Goal: Task Accomplishment & Management: Complete application form

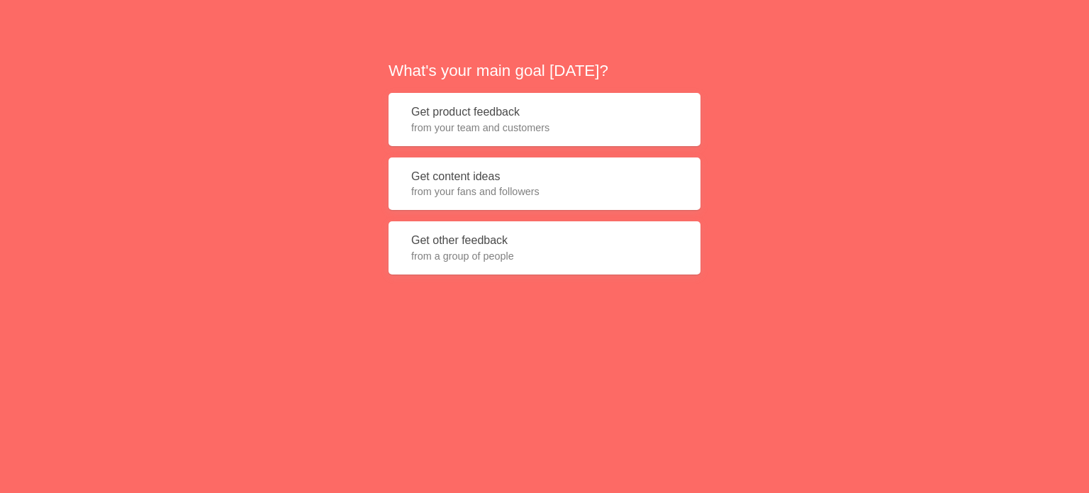
click at [580, 110] on button "Get product feedback from your team and customers" at bounding box center [544, 119] width 312 height 53
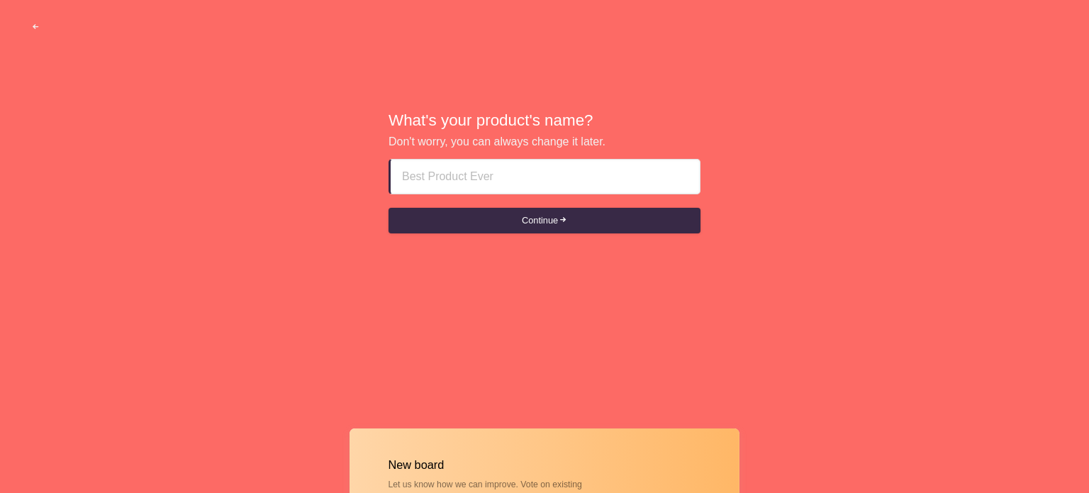
type input "[URL][DOMAIN_NAME]"
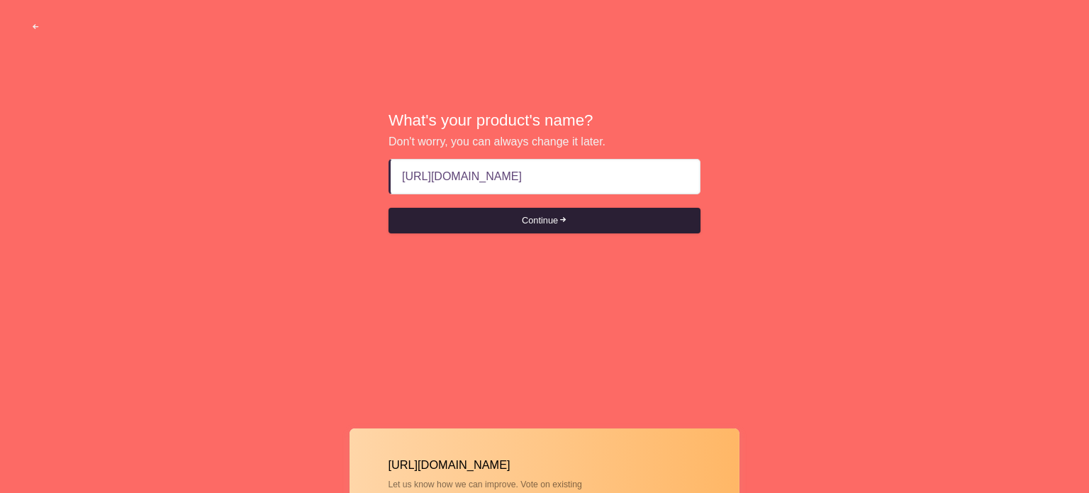
click at [553, 217] on button "Continue" at bounding box center [544, 221] width 312 height 26
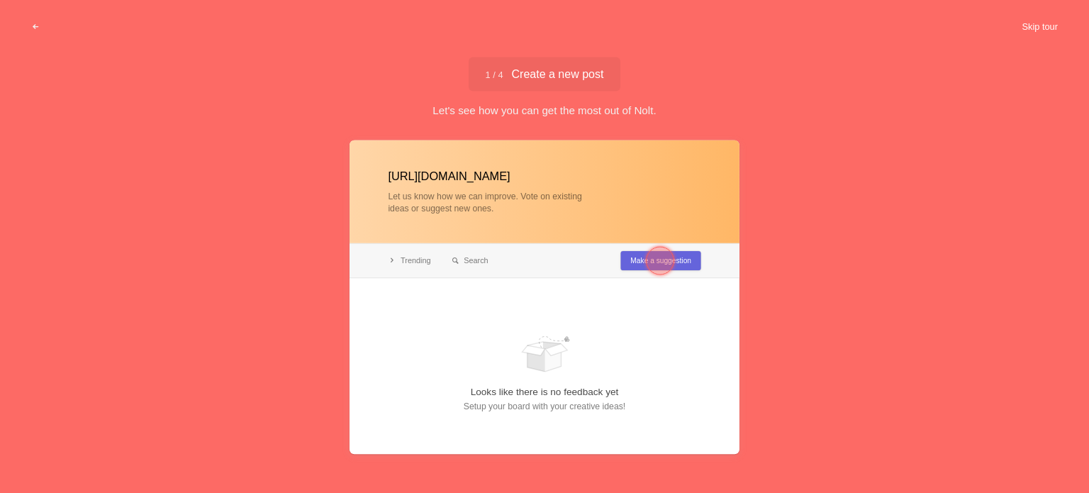
click at [1034, 21] on button "Skip tour" at bounding box center [1039, 27] width 70 height 26
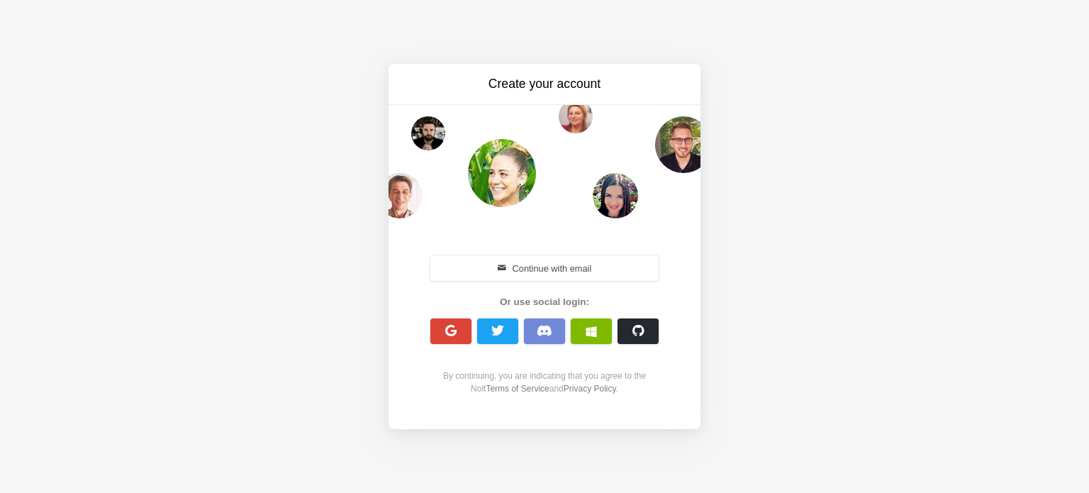
click at [833, 134] on div "Create your account Continue with email Or use social login: By continuing, you…" at bounding box center [544, 246] width 1089 height 493
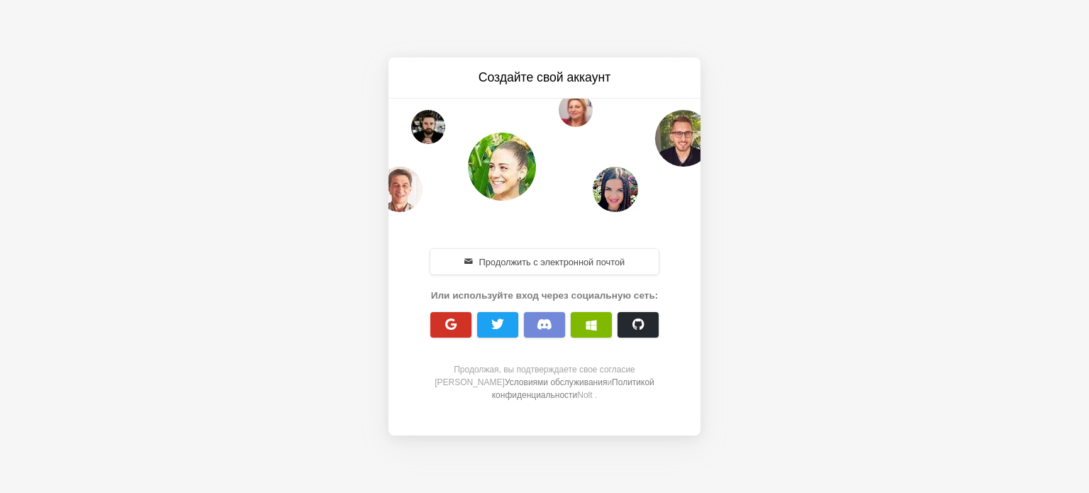
click at [444, 325] on span "button" at bounding box center [450, 323] width 13 height 13
